Goal: Information Seeking & Learning: Check status

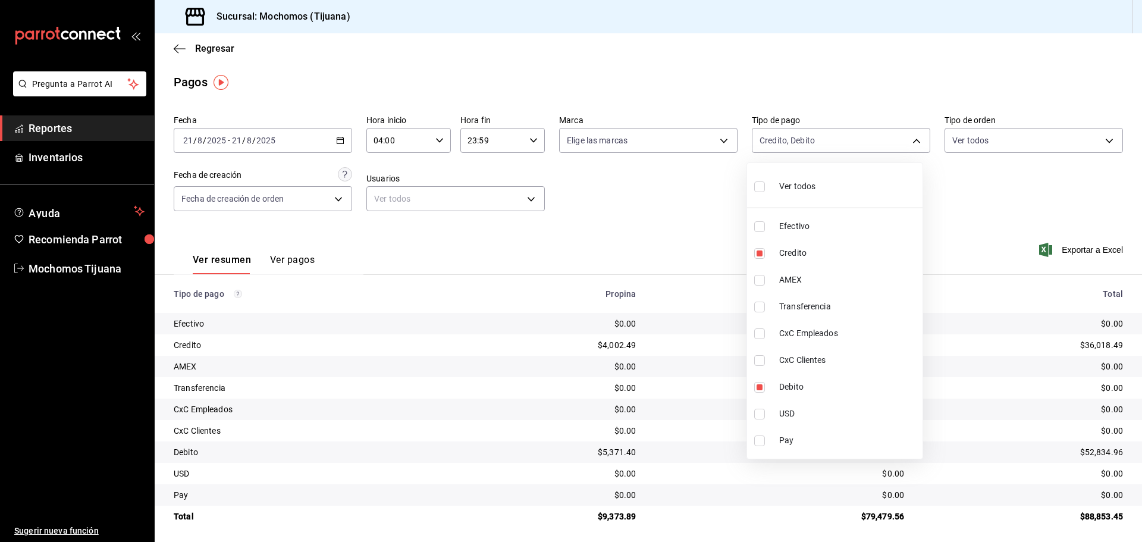
click at [180, 44] on div at bounding box center [571, 271] width 1142 height 542
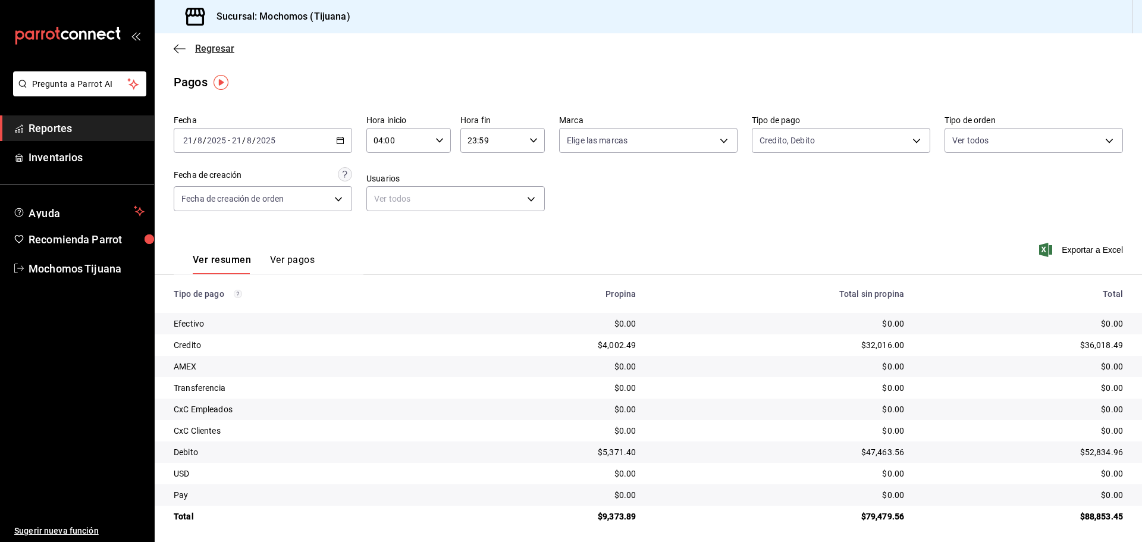
click at [180, 45] on icon "button" at bounding box center [180, 48] width 12 height 11
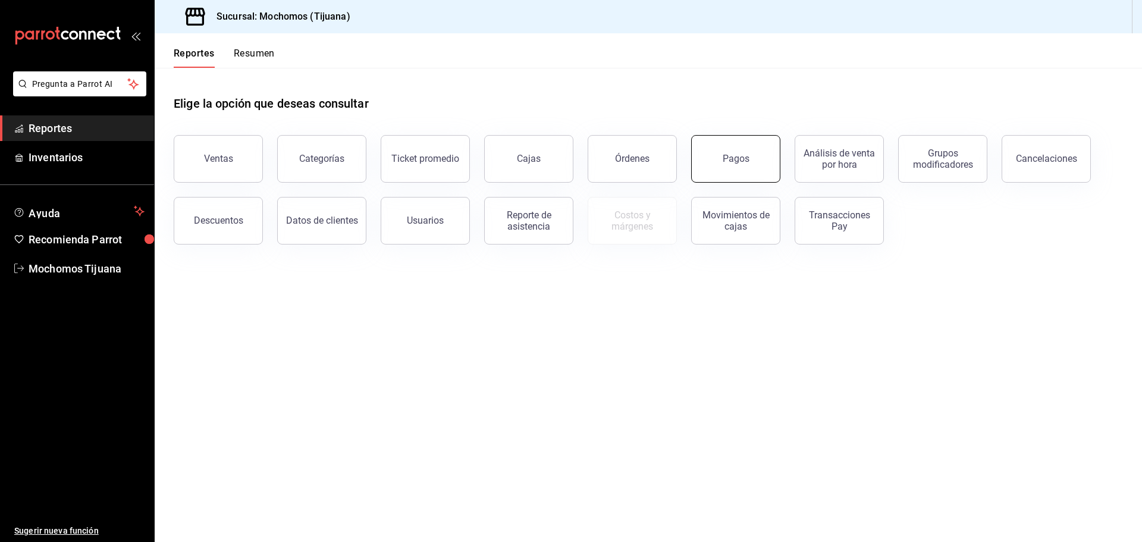
click at [742, 168] on button "Pagos" at bounding box center [735, 159] width 89 height 48
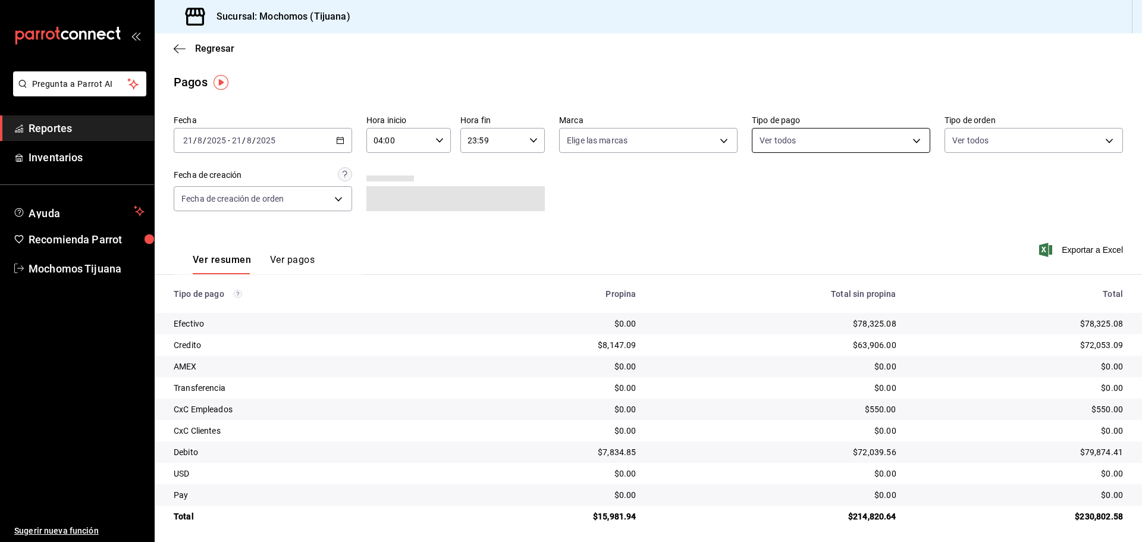
click at [884, 144] on body "Pregunta a Parrot AI Reportes Inventarios Ayuda Recomienda Parrot Mochomos Tiju…" at bounding box center [571, 271] width 1142 height 542
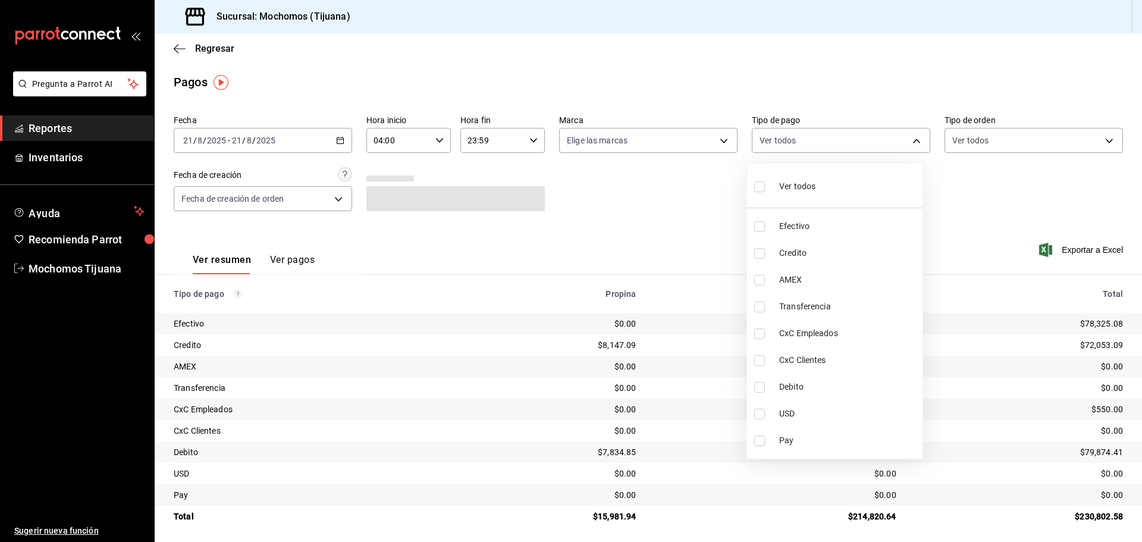
click at [866, 258] on span "Credito" at bounding box center [848, 253] width 139 height 12
type input "a27a072c-b141-4985-9f83-ae60dbe2196b"
checkbox input "true"
click at [863, 388] on span "Debito" at bounding box center [853, 387] width 139 height 12
type input "a27a072c-b141-4985-9f83-ae60dbe2196b,b7370aa5-450f-4a05-bab4-2784151f97fb"
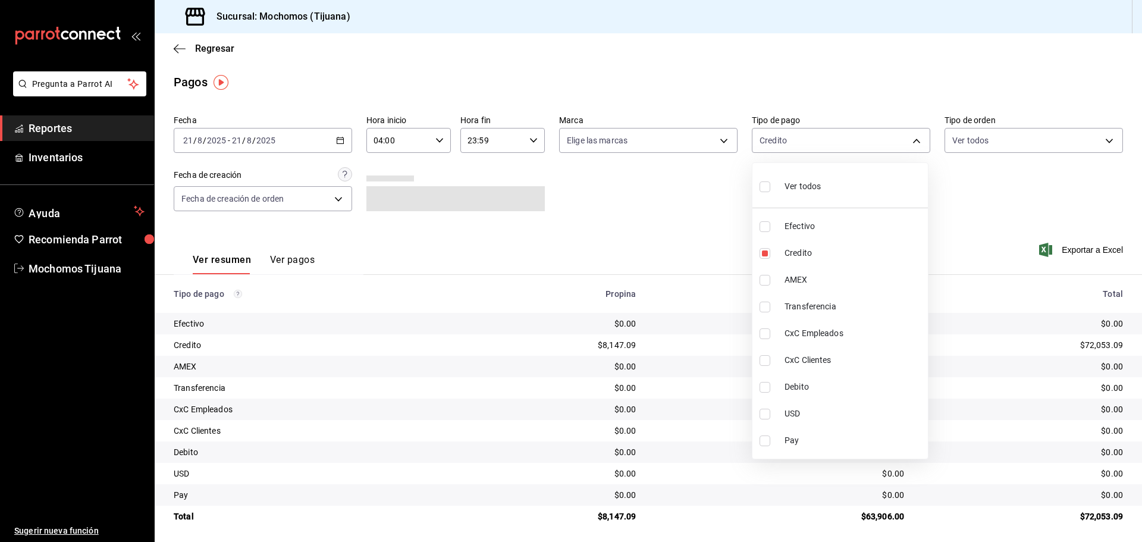
checkbox input "true"
click at [761, 186] on input "checkbox" at bounding box center [759, 186] width 11 height 11
checkbox input "true"
type input "e823c082-5bf3-4e6e-b961-f7623faa40a9,a27a072c-b141-4985-9f83-ae60dbe2196b,28e67…"
checkbox input "true"
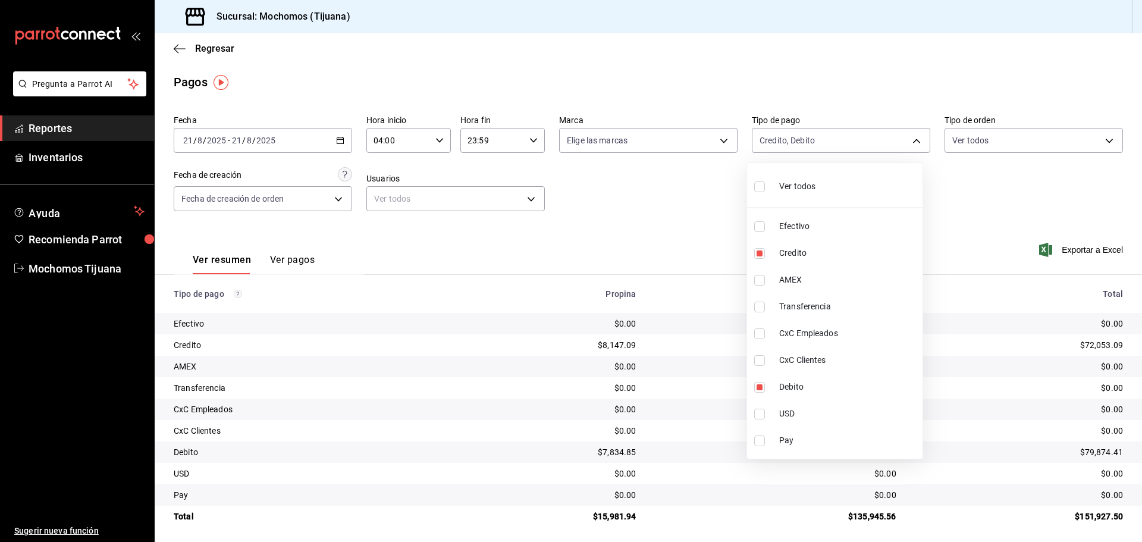
checkbox input "true"
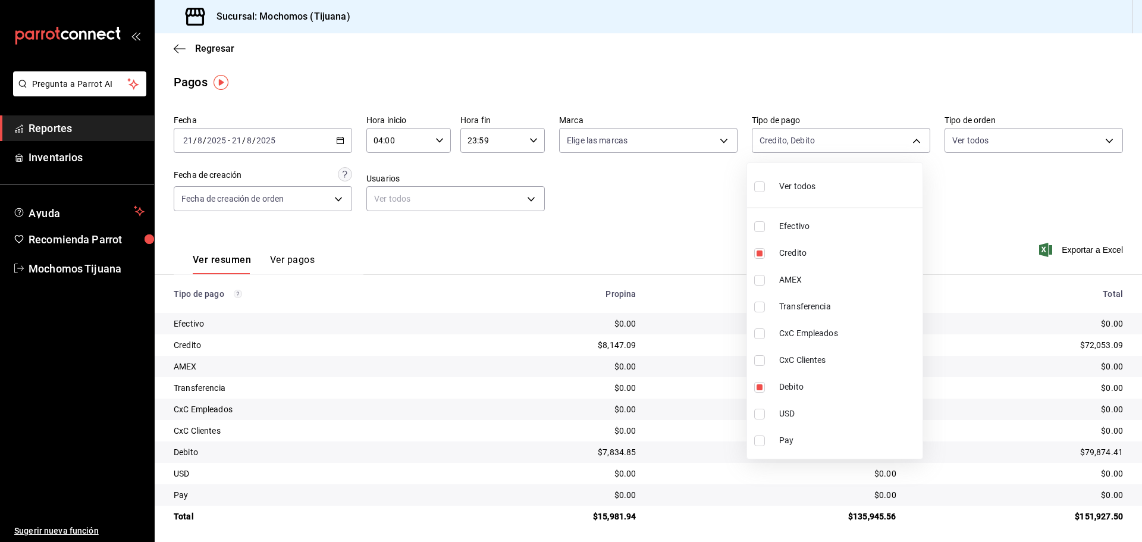
checkbox input "true"
click at [761, 186] on input "checkbox" at bounding box center [764, 186] width 11 height 11
checkbox input "false"
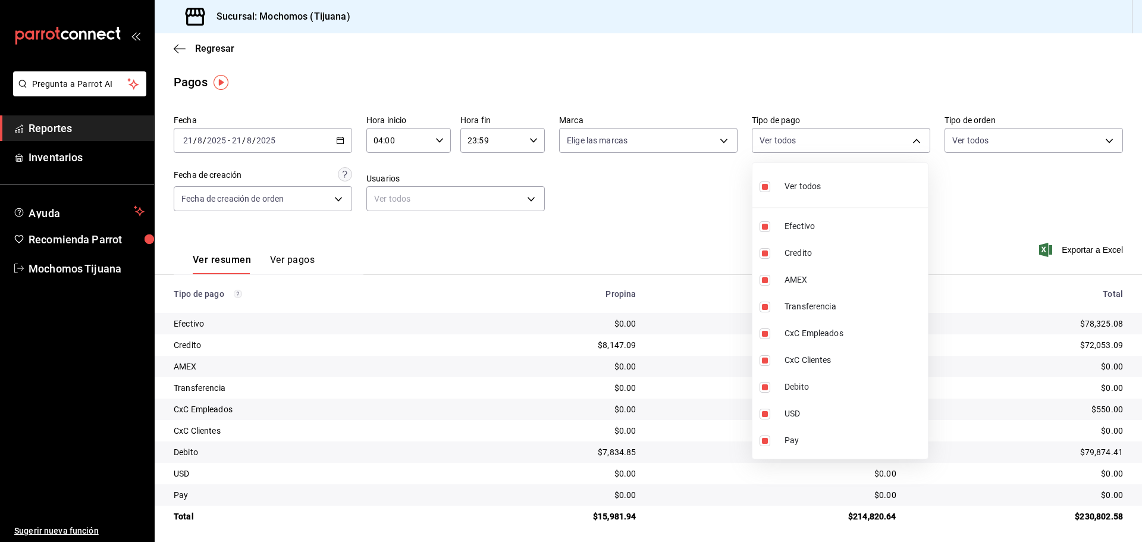
checkbox input "false"
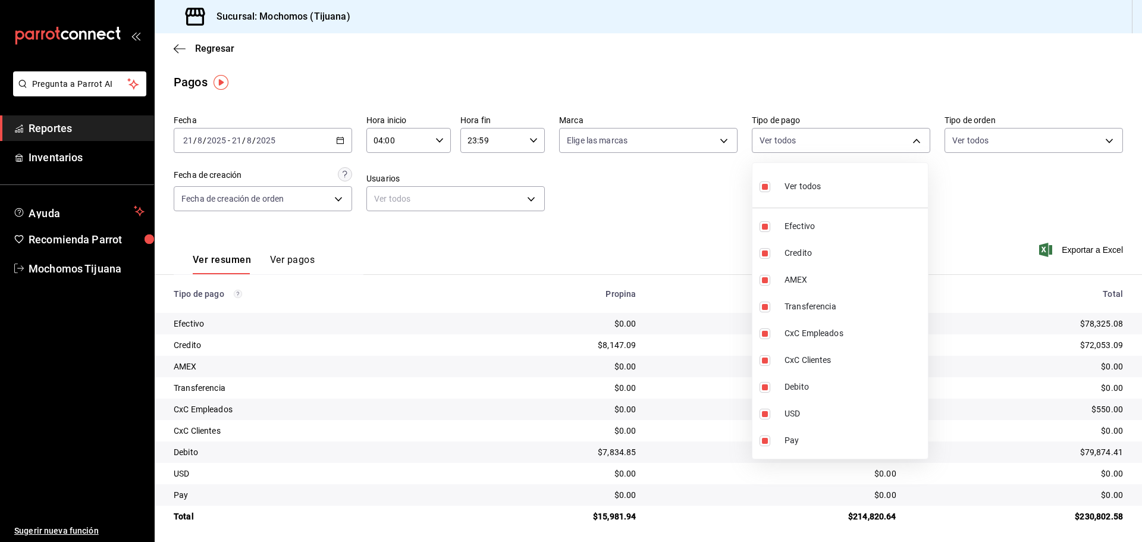
checkbox input "false"
click at [646, 213] on div at bounding box center [571, 271] width 1142 height 542
